Goal: Task Accomplishment & Management: Manage account settings

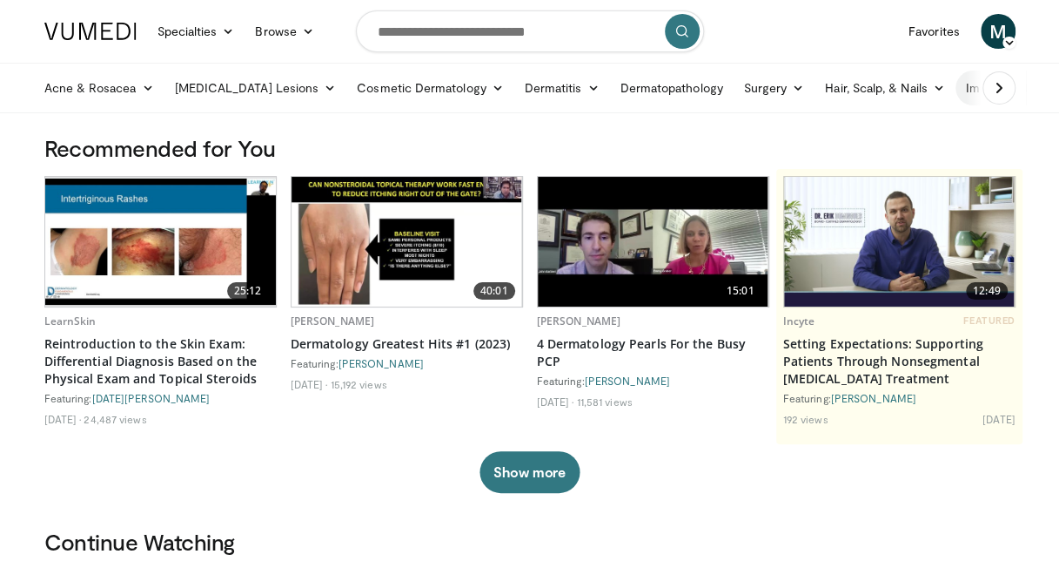
click at [961, 91] on link "Immune-Mediated" at bounding box center [1026, 88] width 141 height 35
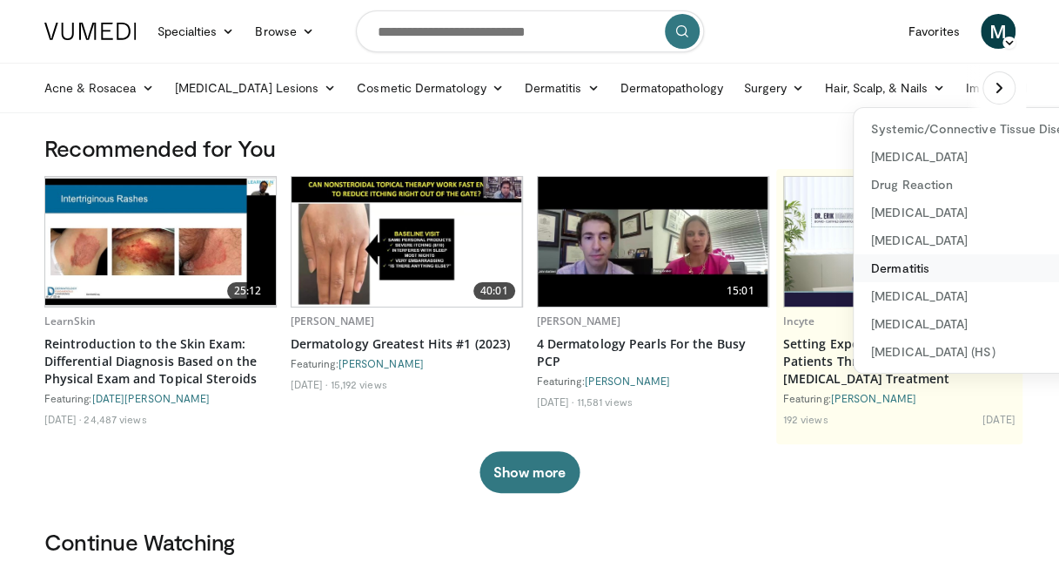
click at [854, 265] on link "Dermatitis" at bounding box center [977, 268] width 247 height 28
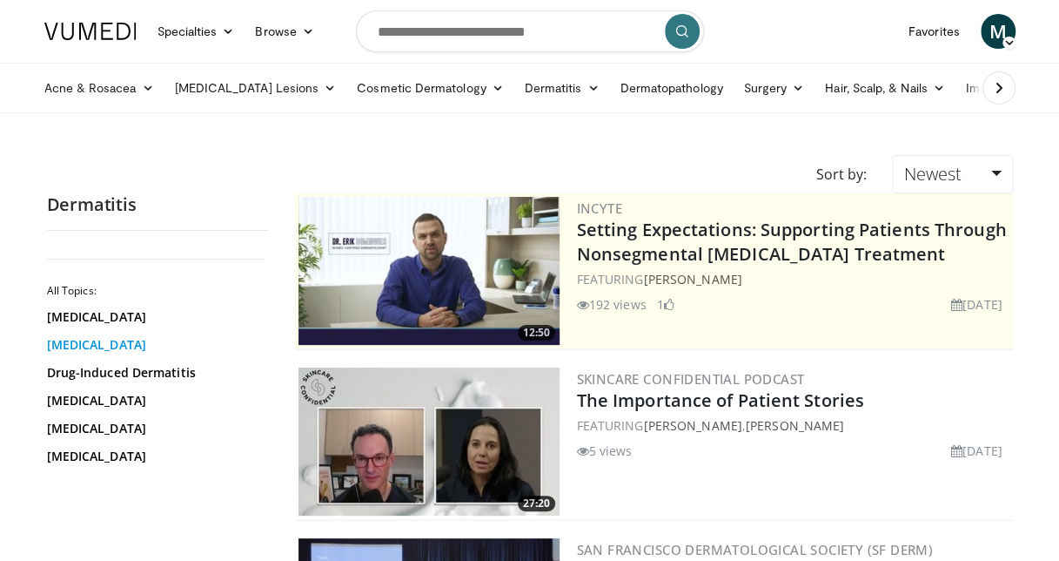
click at [117, 339] on link "[MEDICAL_DATA]" at bounding box center [153, 344] width 213 height 17
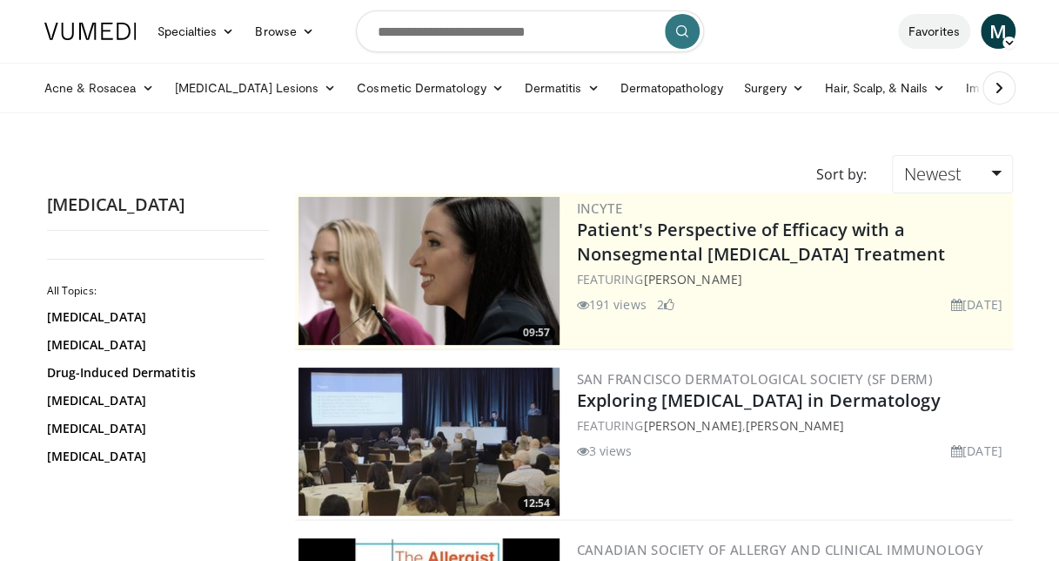
click at [944, 31] on link "Favorites" at bounding box center [934, 31] width 72 height 35
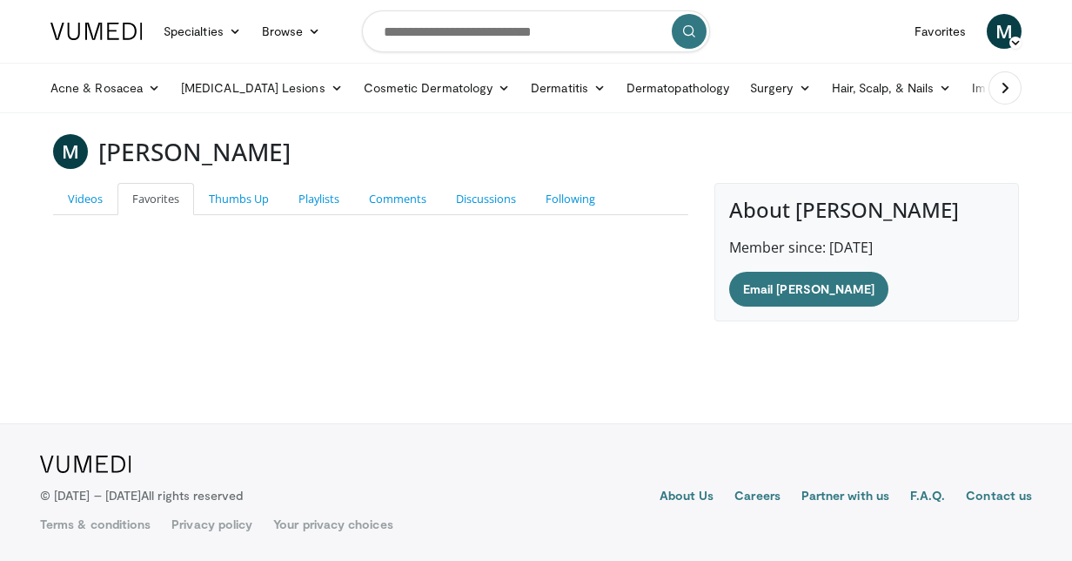
click at [1005, 25] on span "M" at bounding box center [1004, 31] width 35 height 35
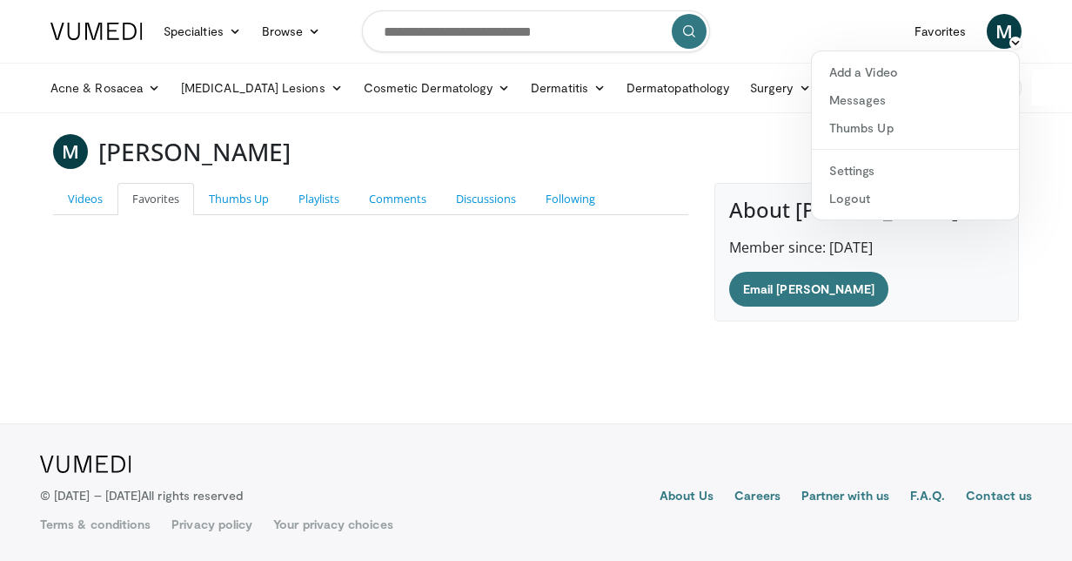
click at [609, 277] on div "Videos Favorites Thumbs Up Playlists Comments Discussions Following Marie Olsen…" at bounding box center [371, 252] width 662 height 138
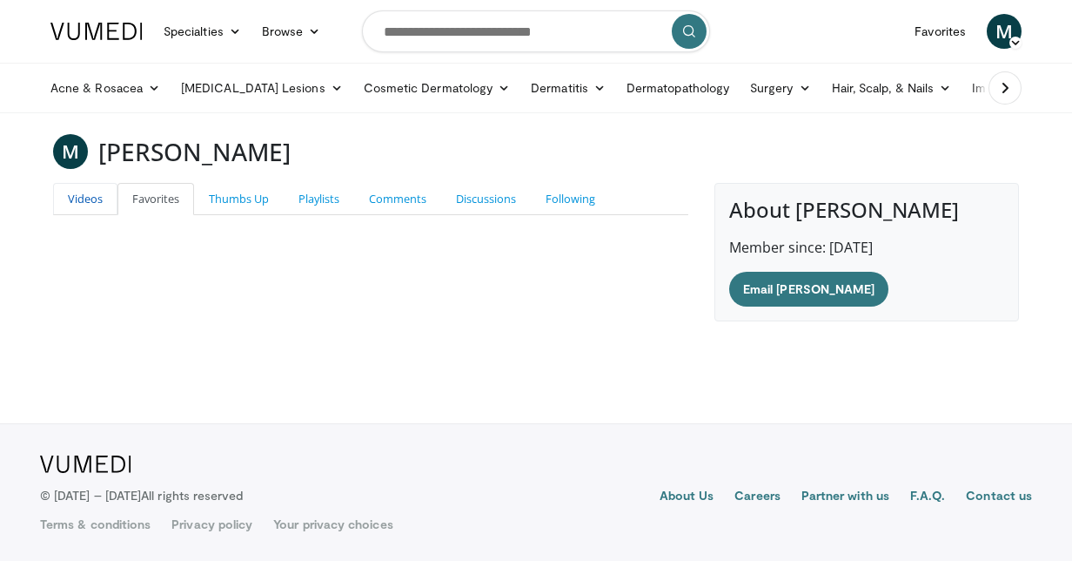
click at [75, 198] on link "Videos" at bounding box center [85, 199] width 64 height 32
click at [319, 528] on link "Your privacy choices" at bounding box center [332, 523] width 119 height 17
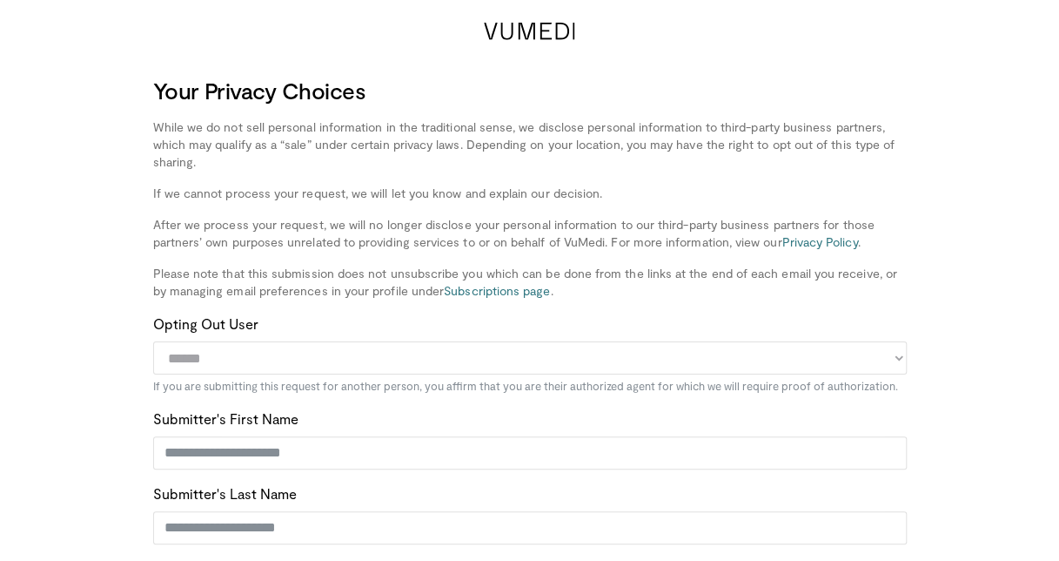
click at [518, 25] on icon at bounding box center [529, 31] width 91 height 17
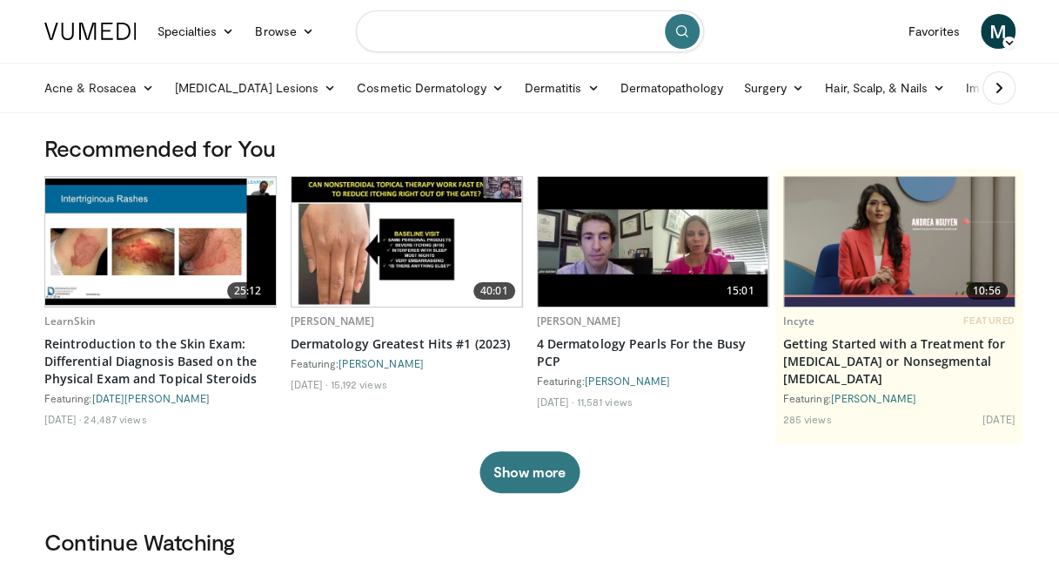
click at [444, 37] on input "Search topics, interventions" at bounding box center [530, 31] width 348 height 42
type input "**********"
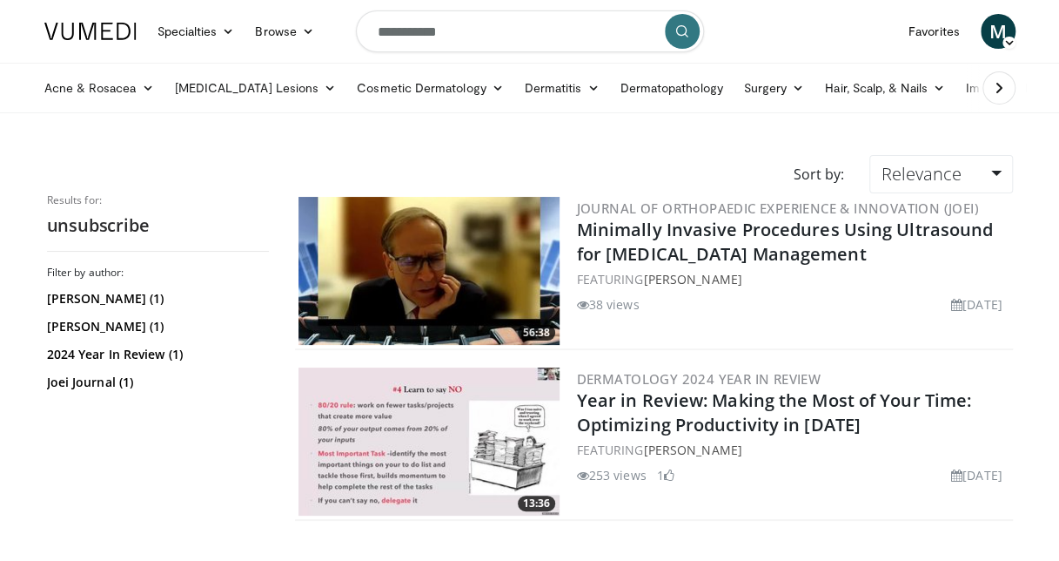
click at [1003, 36] on span "M" at bounding box center [998, 31] width 35 height 35
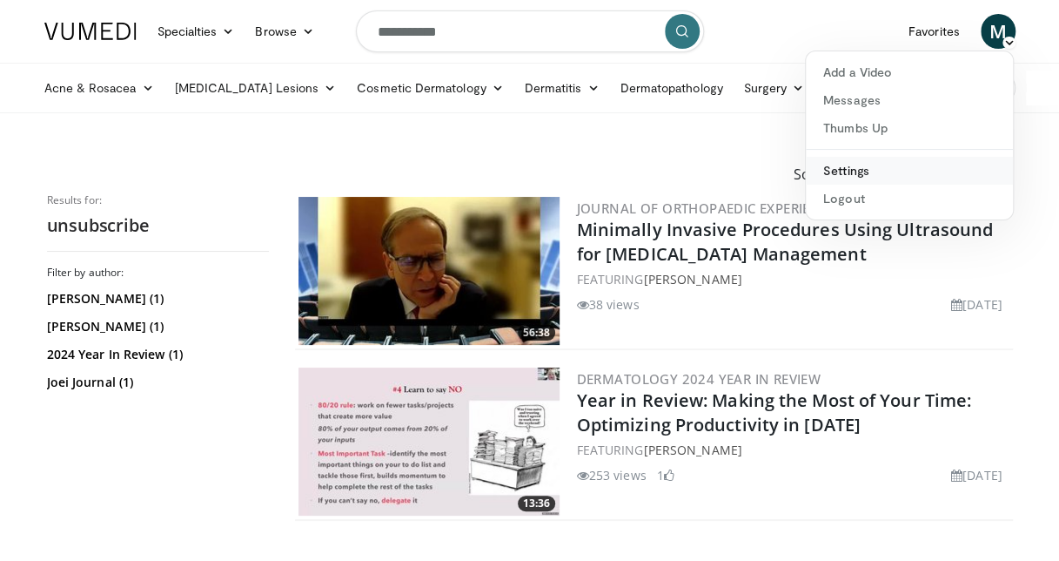
click at [864, 165] on link "Settings" at bounding box center [909, 171] width 207 height 28
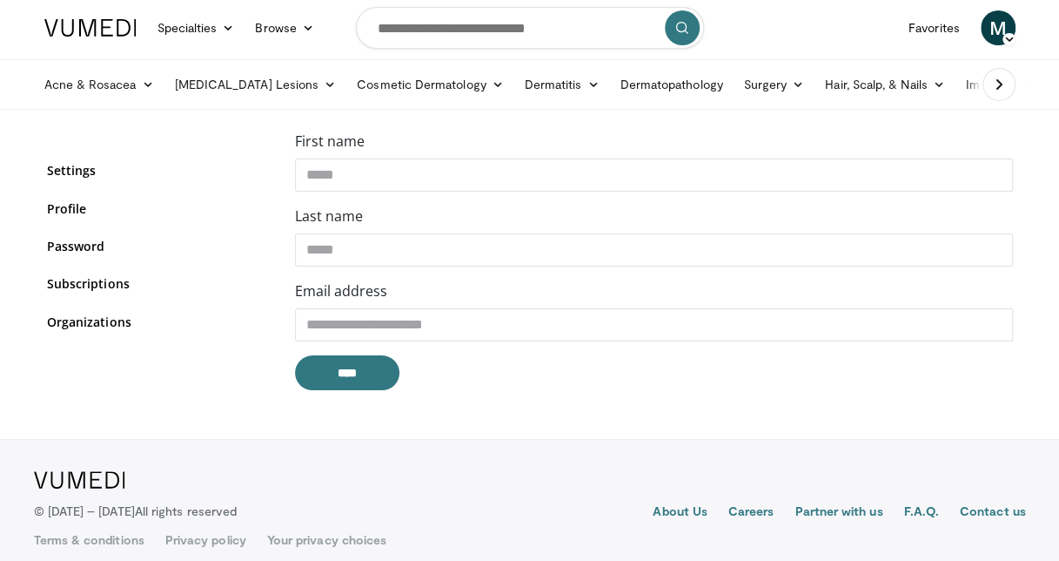
scroll to position [17, 0]
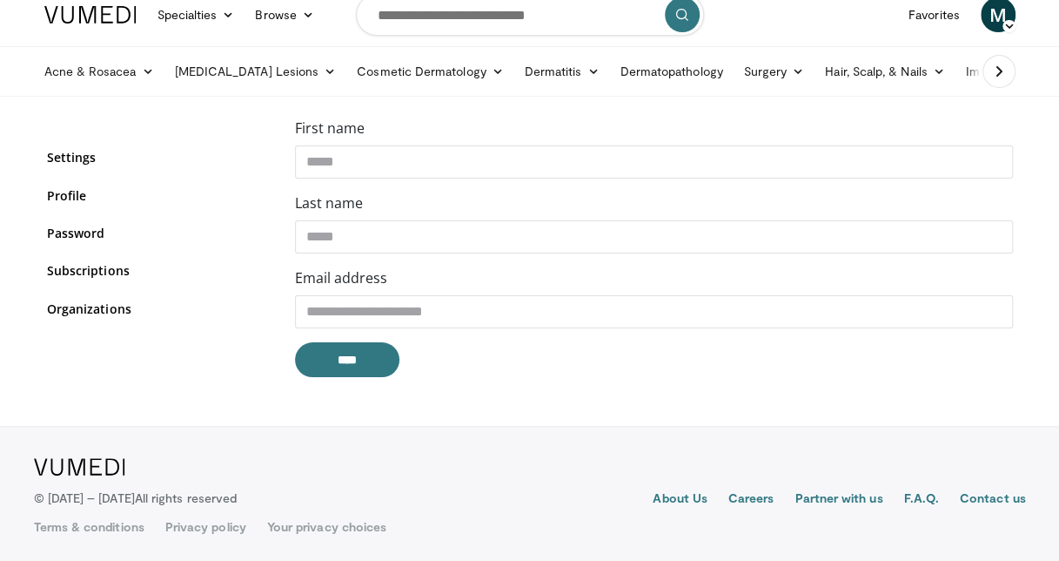
click at [64, 254] on div "Settings Profile Password Subscriptions Organizations" at bounding box center [158, 243] width 222 height 210
drag, startPoint x: 64, startPoint y: 254, endPoint x: 75, endPoint y: 269, distance: 18.1
click at [75, 269] on link "Subscriptions" at bounding box center [158, 270] width 222 height 18
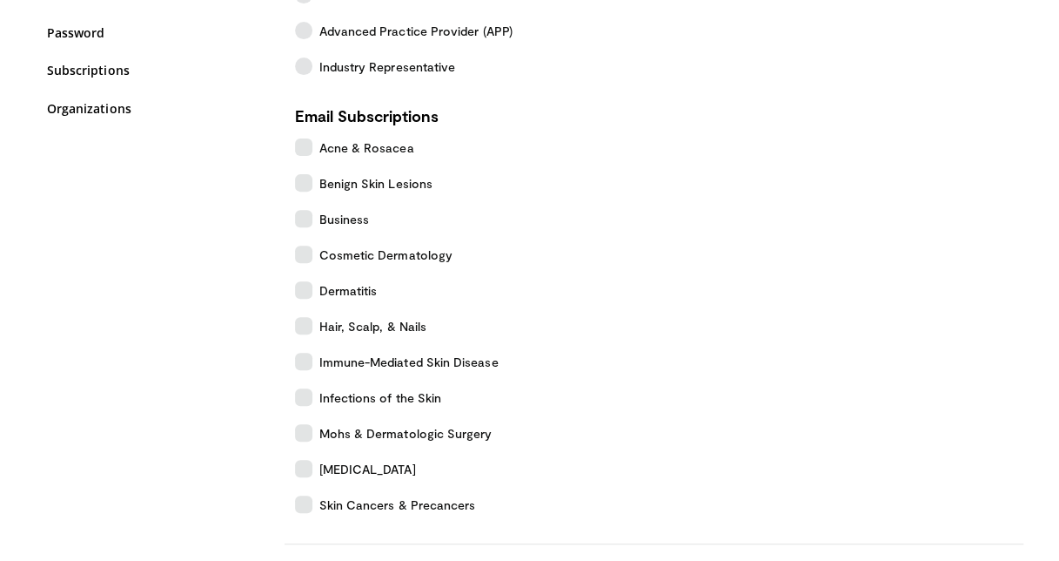
scroll to position [174, 0]
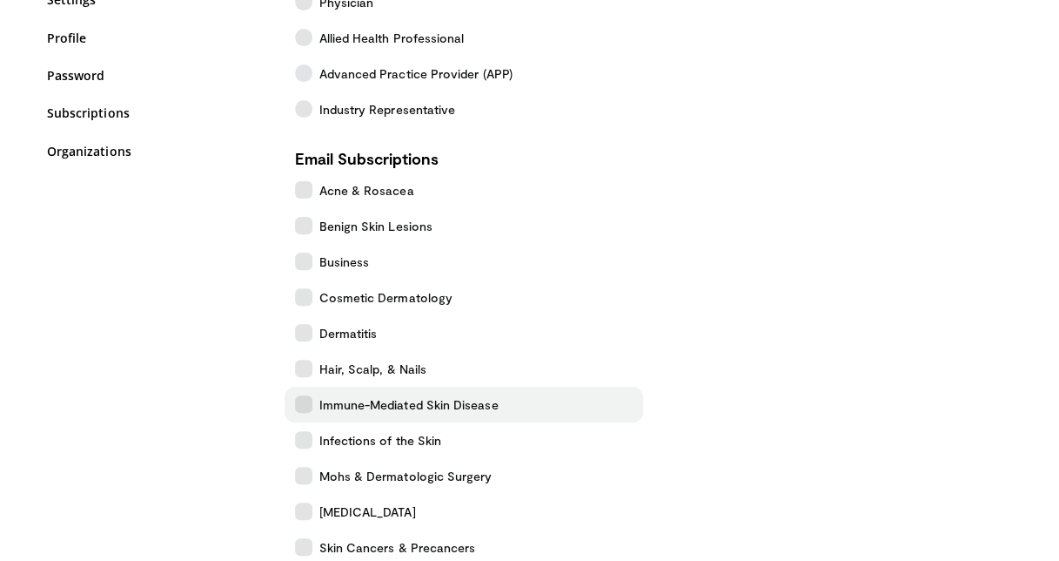
click at [302, 406] on icon at bounding box center [303, 403] width 17 height 17
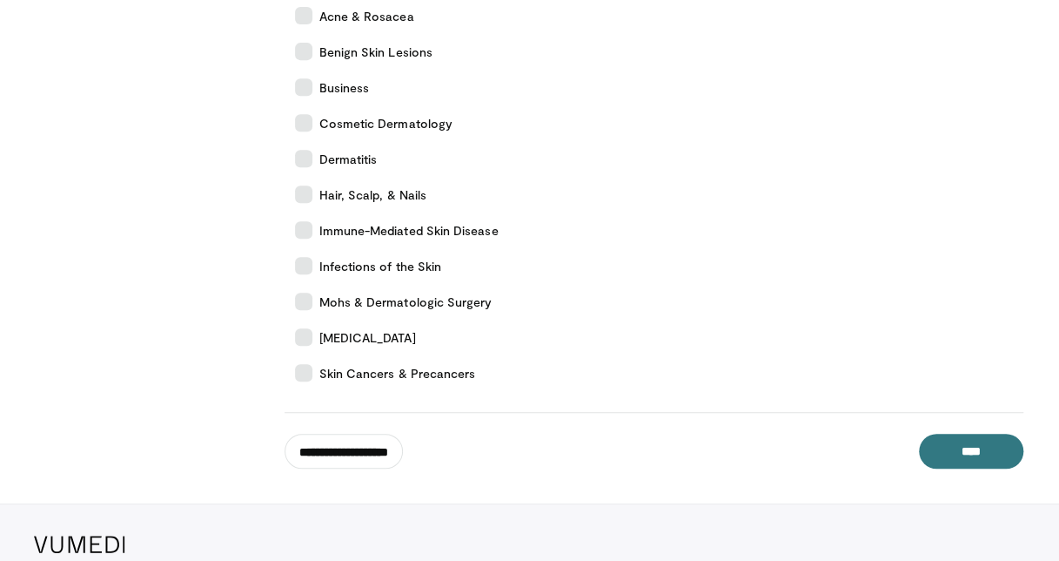
scroll to position [427, 0]
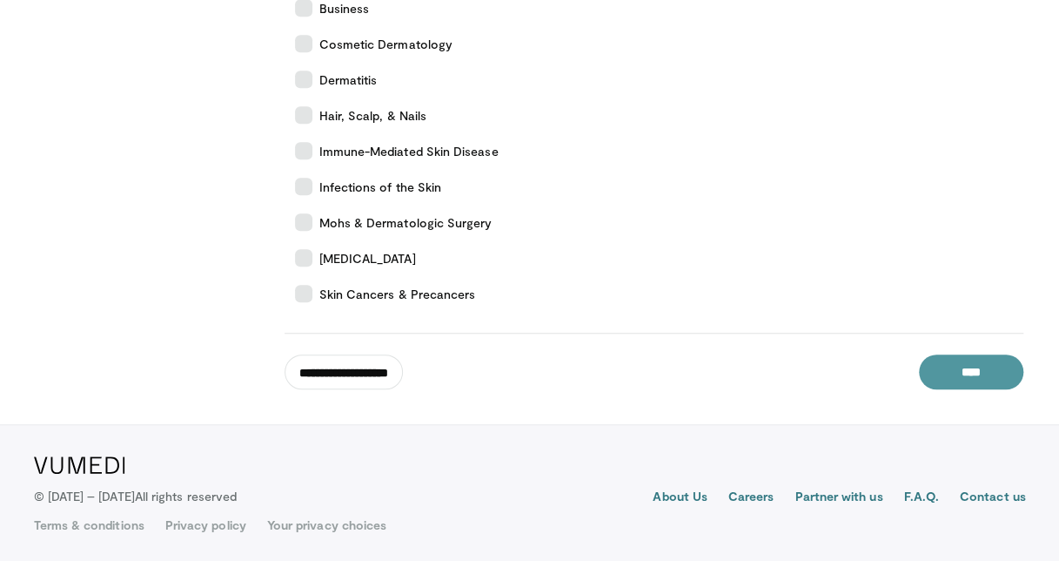
click at [982, 362] on input "****" at bounding box center [971, 371] width 104 height 35
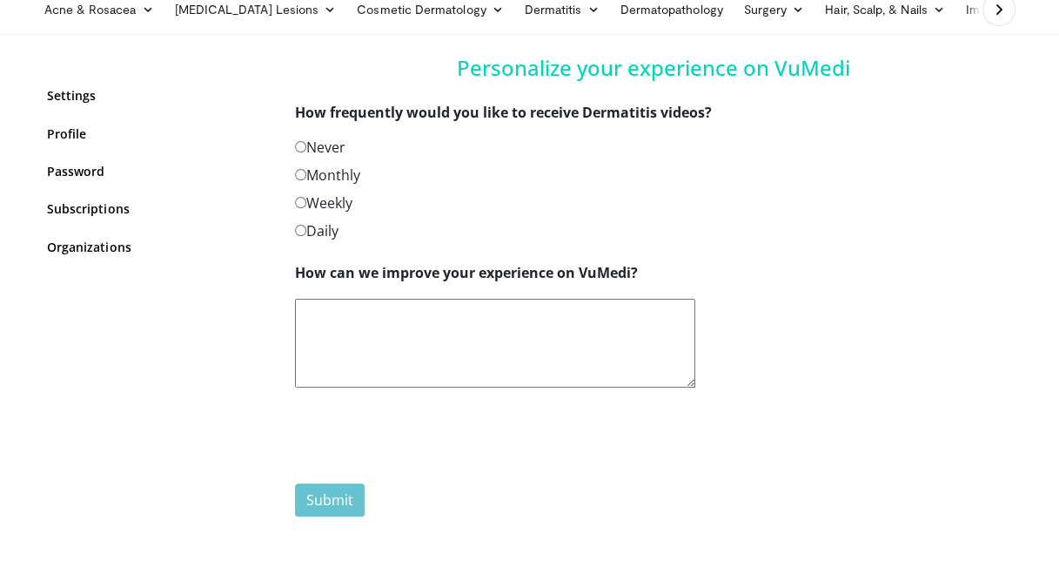
scroll to position [174, 0]
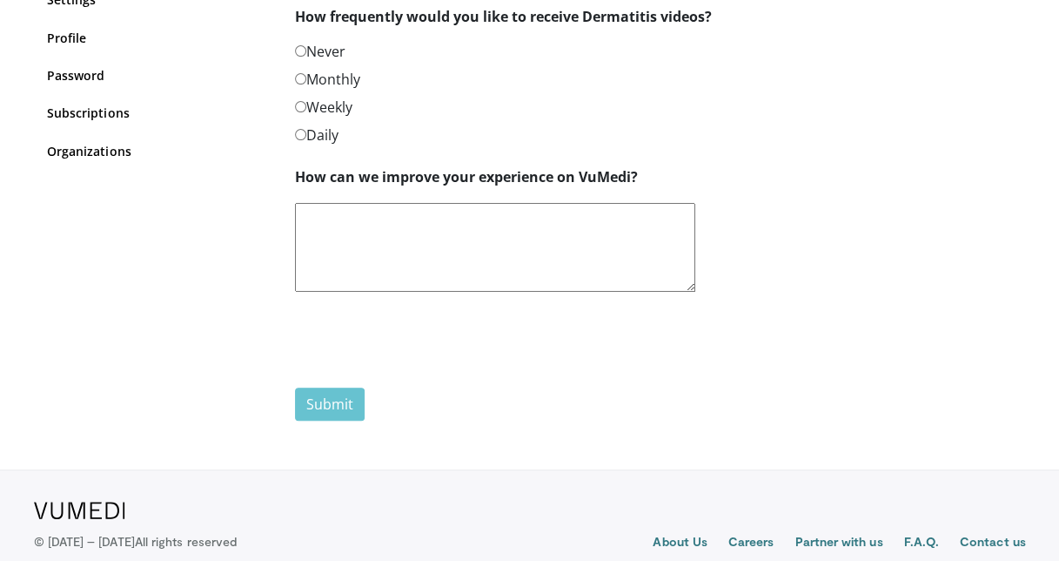
click at [326, 213] on textarea "How can we improve your experience on VuMedi?" at bounding box center [495, 247] width 400 height 89
drag, startPoint x: 436, startPoint y: 218, endPoint x: 456, endPoint y: 216, distance: 20.1
click at [439, 218] on textarea "**********" at bounding box center [495, 247] width 400 height 89
type textarea "**********"
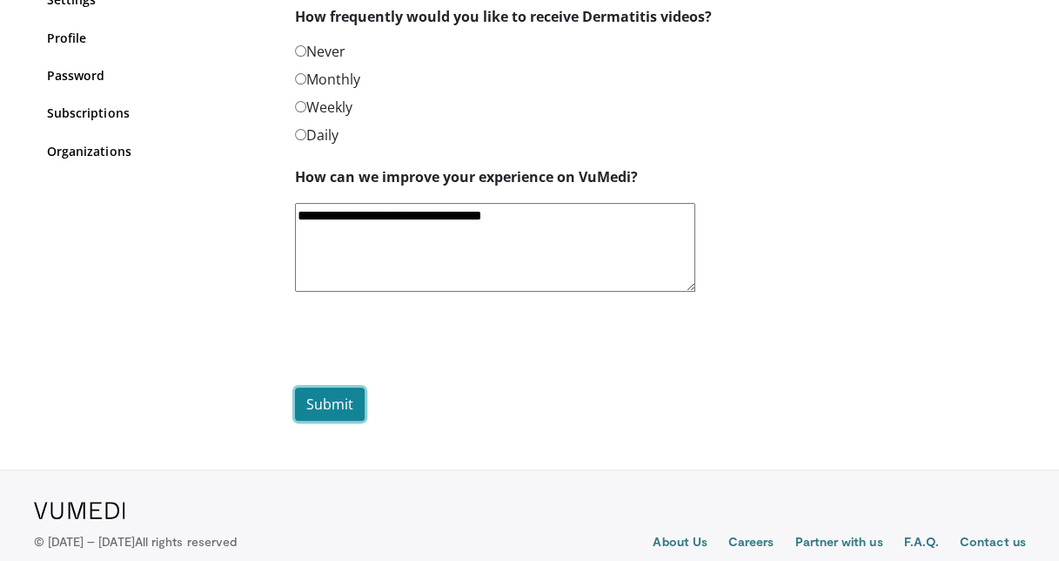
click at [331, 399] on button "Submit" at bounding box center [330, 403] width 70 height 33
